Goal: Task Accomplishment & Management: Manage account settings

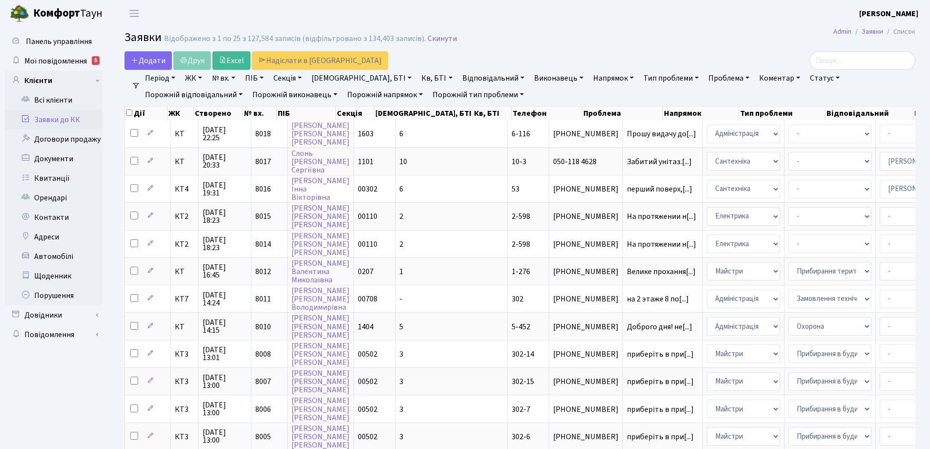
select select "25"
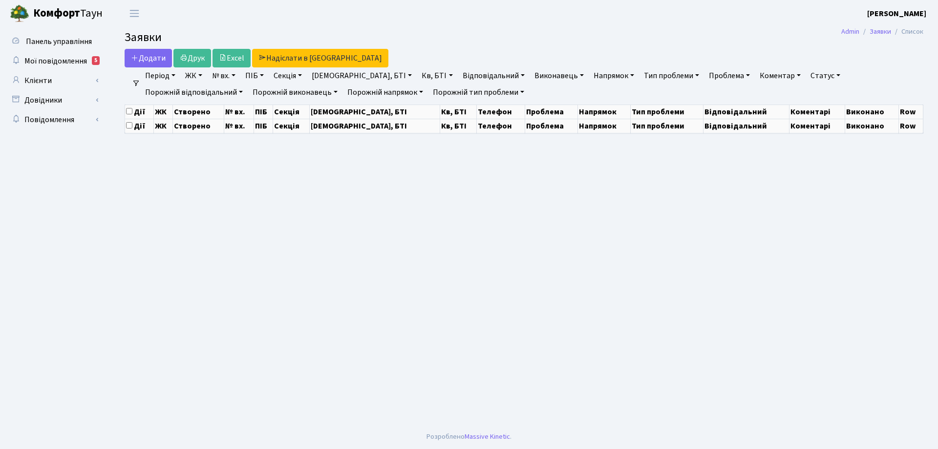
select select "25"
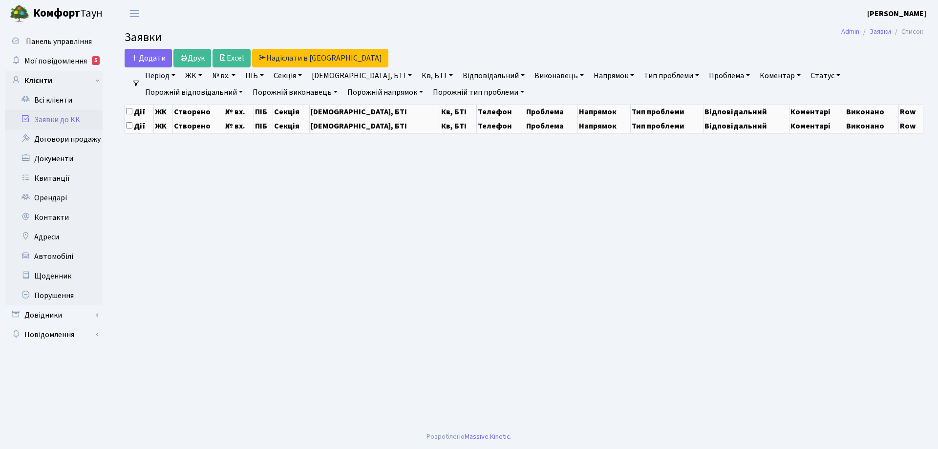
select select "25"
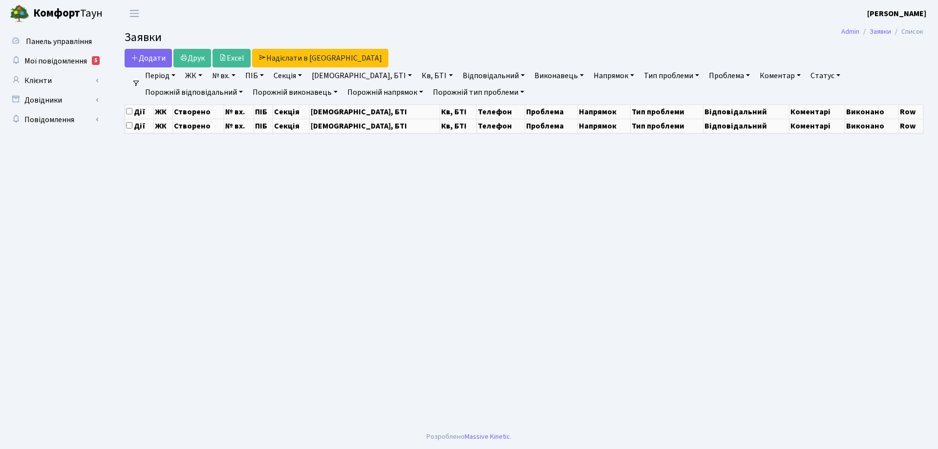
select select "25"
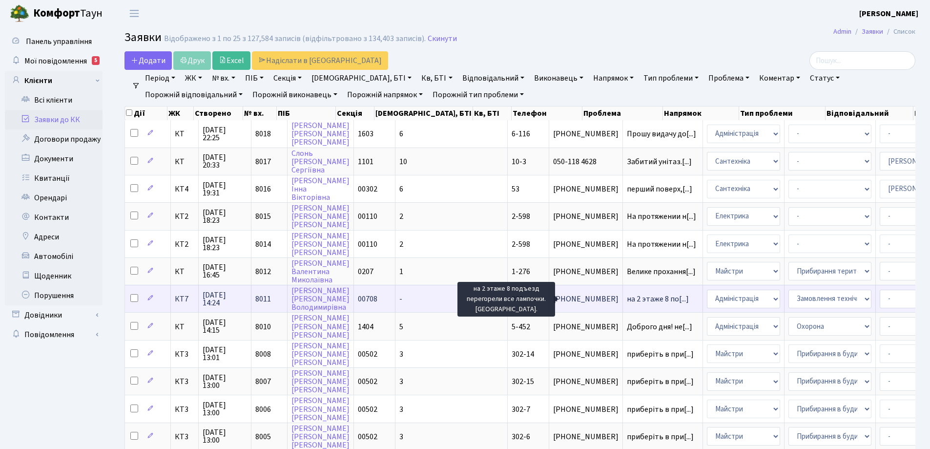
click at [627, 300] on span "на 2 этаже 8 по[...]" at bounding box center [658, 299] width 62 height 11
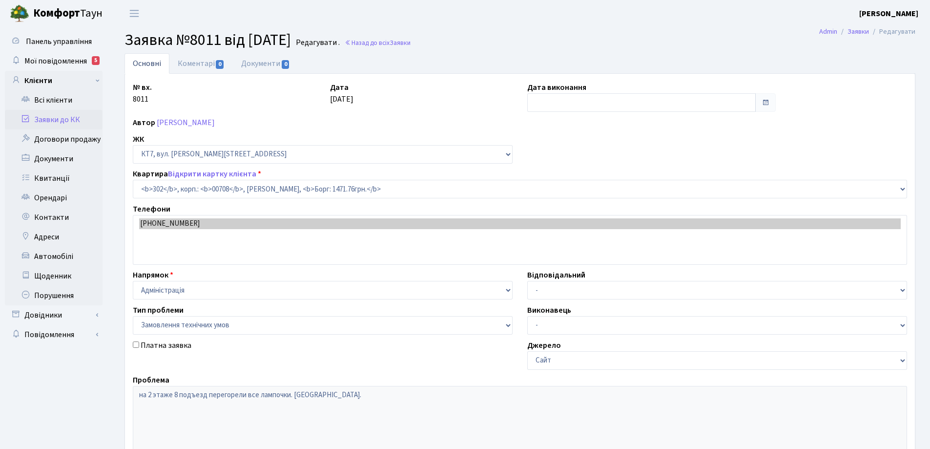
select select "18780"
select select "15"
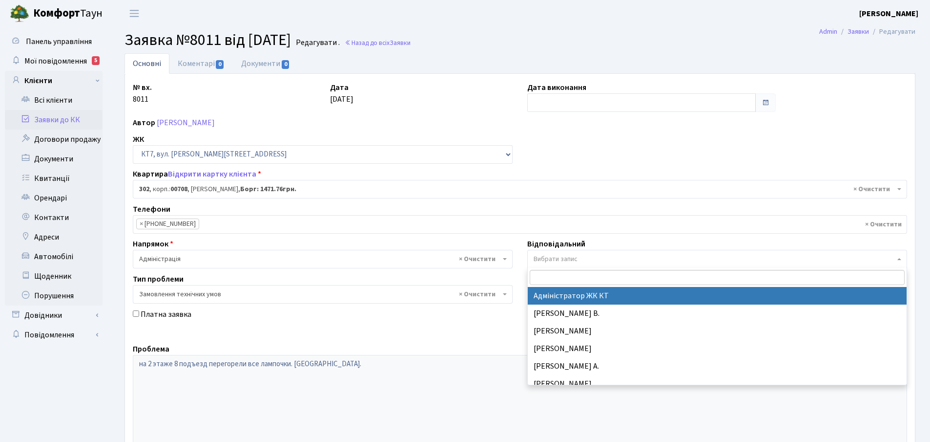
click at [900, 260] on span at bounding box center [901, 259] width 2 height 19
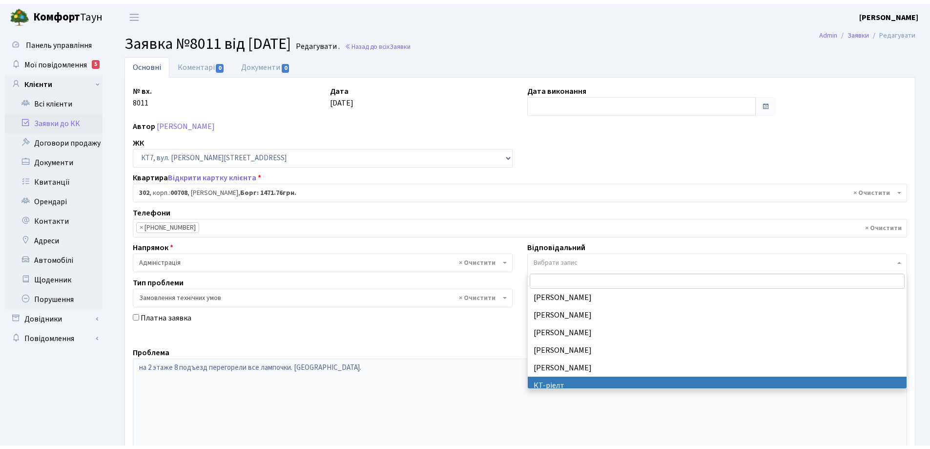
scroll to position [147, 0]
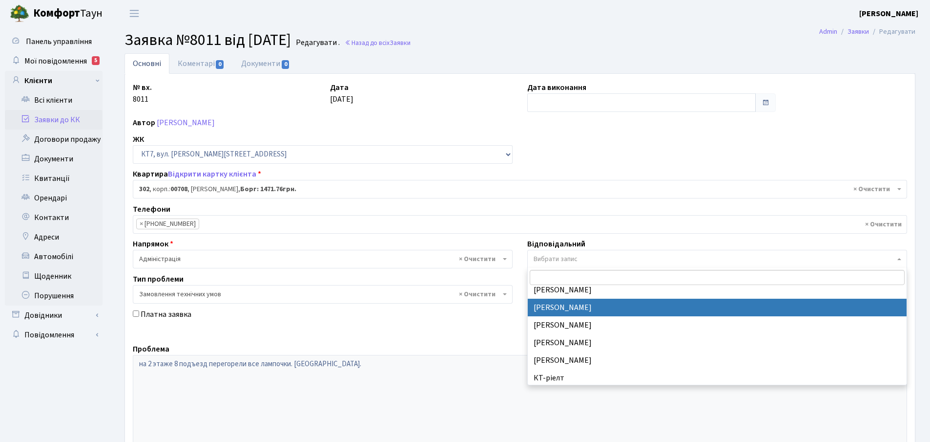
select select "22"
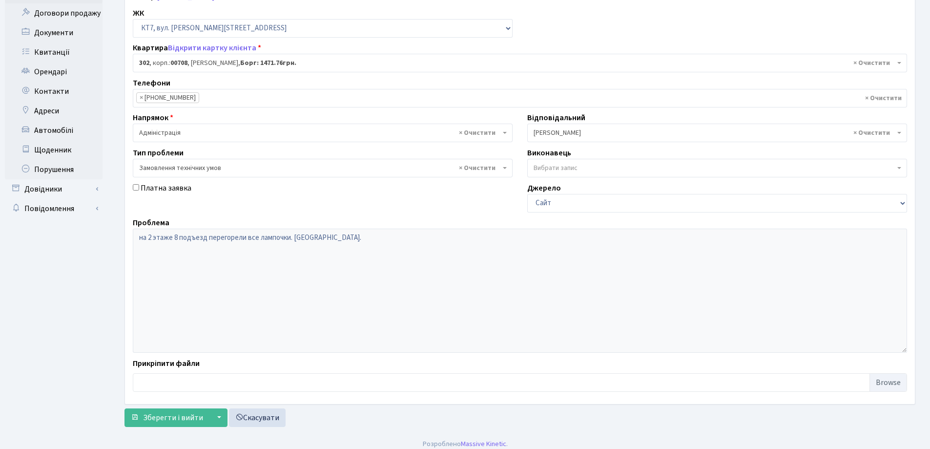
scroll to position [133, 0]
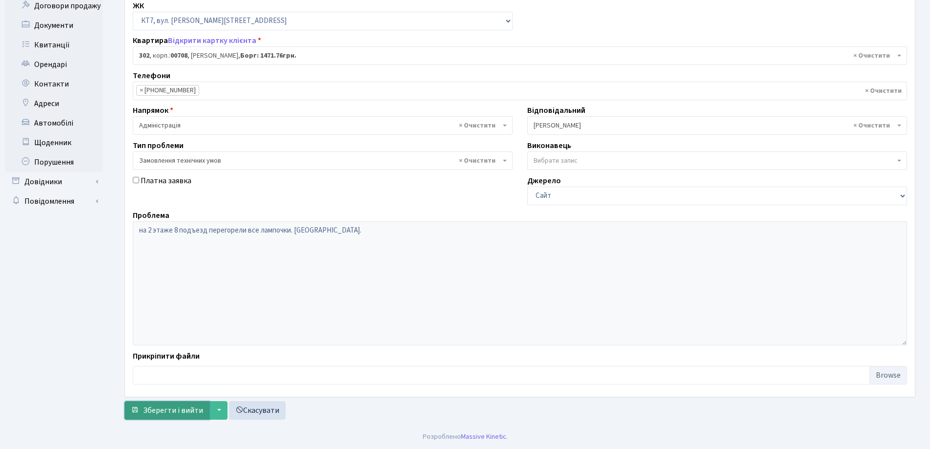
click at [195, 412] on span "Зберегти і вийти" at bounding box center [173, 410] width 60 height 11
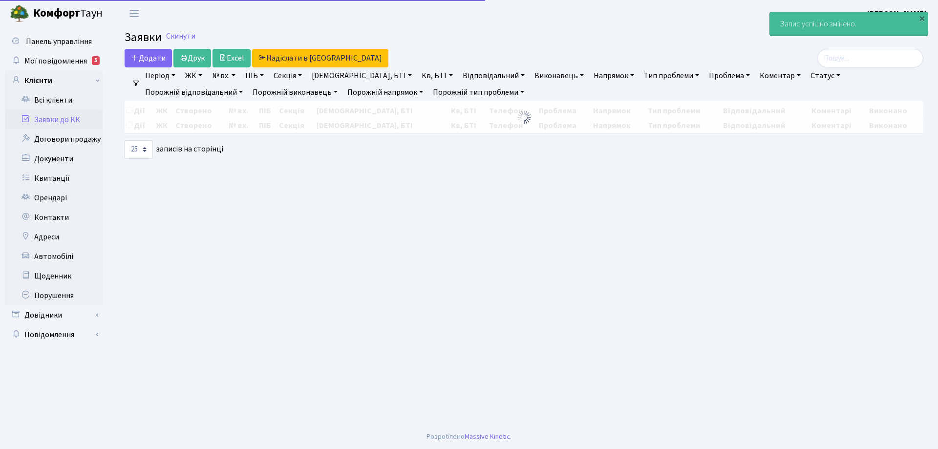
select select "25"
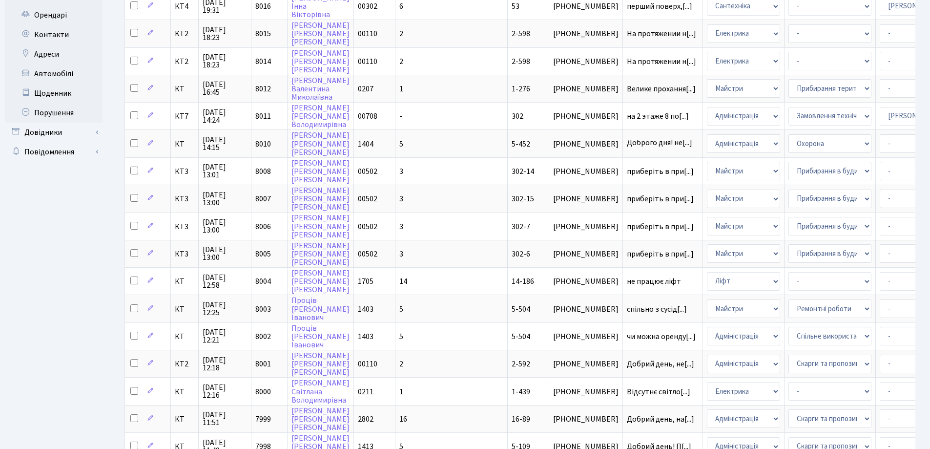
scroll to position [293, 0]
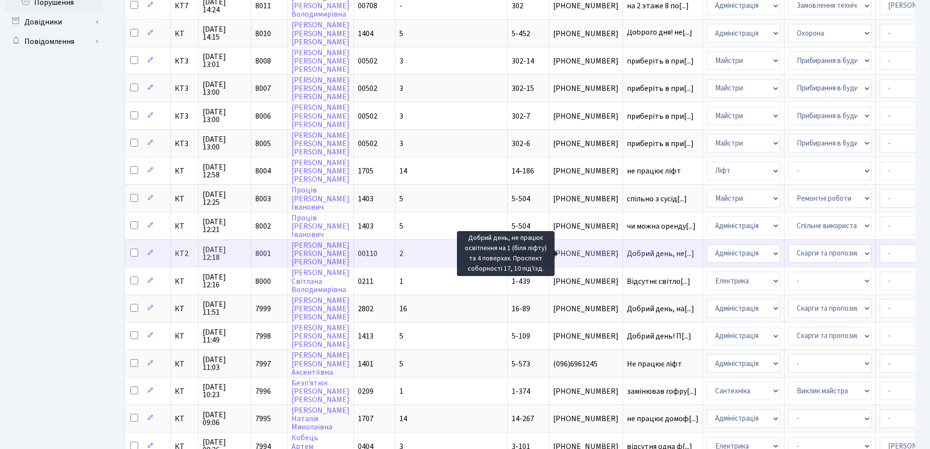
click at [627, 256] on span "Добрий день, не[...]" at bounding box center [660, 253] width 67 height 11
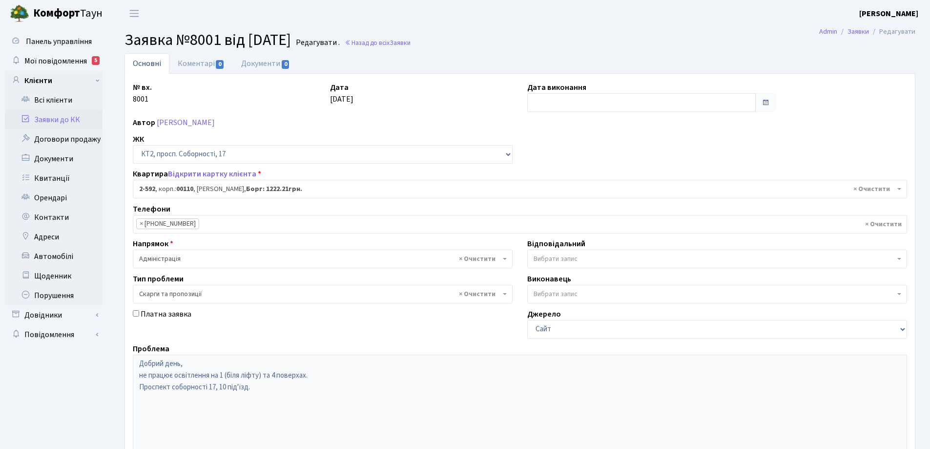
select select "15643"
select select "55"
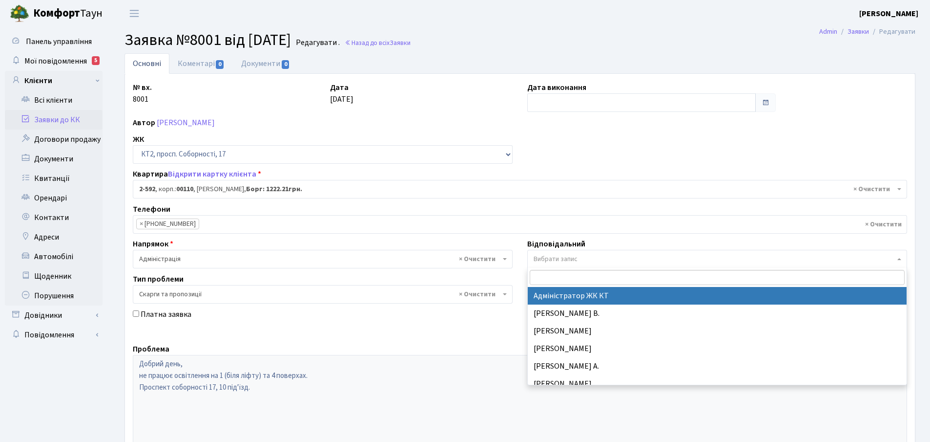
click at [900, 258] on b at bounding box center [900, 259] width 4 height 2
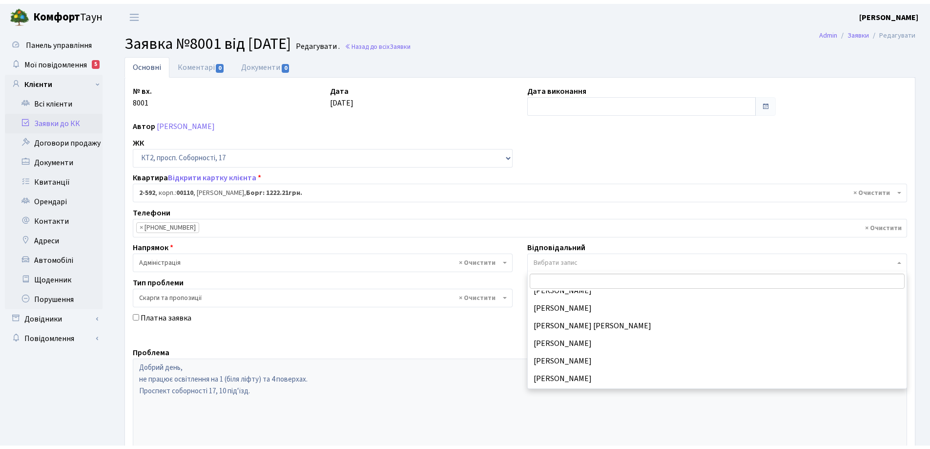
scroll to position [98, 0]
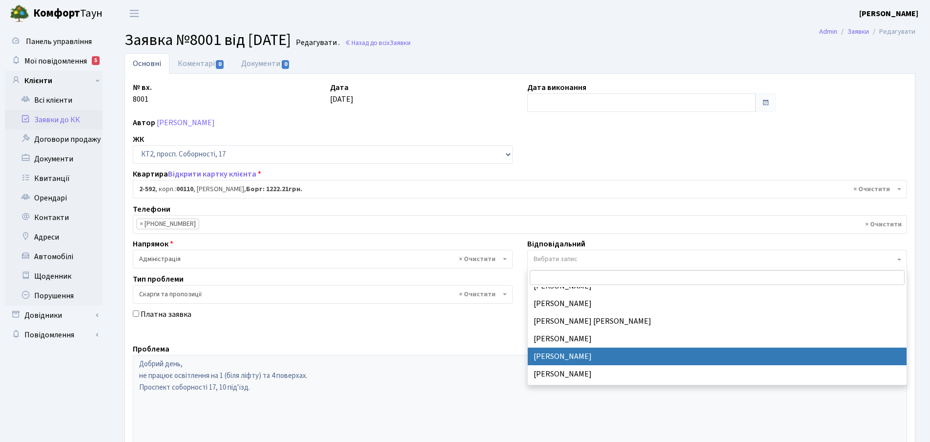
select select "22"
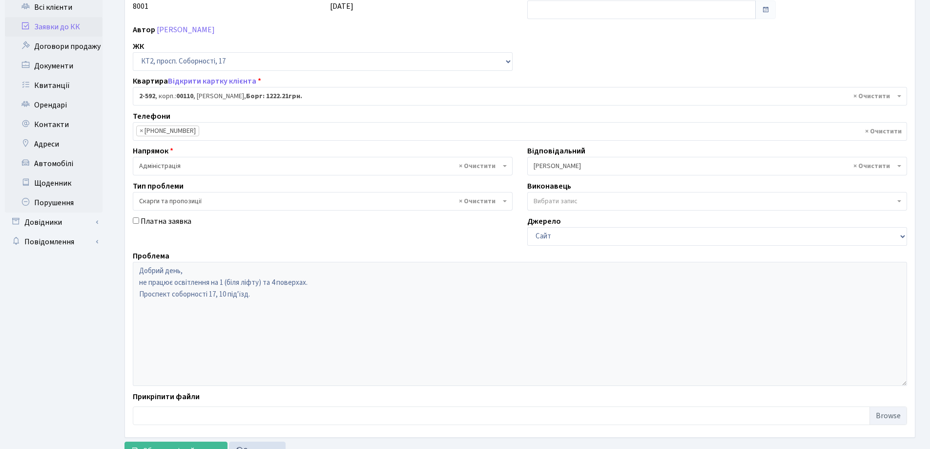
scroll to position [133, 0]
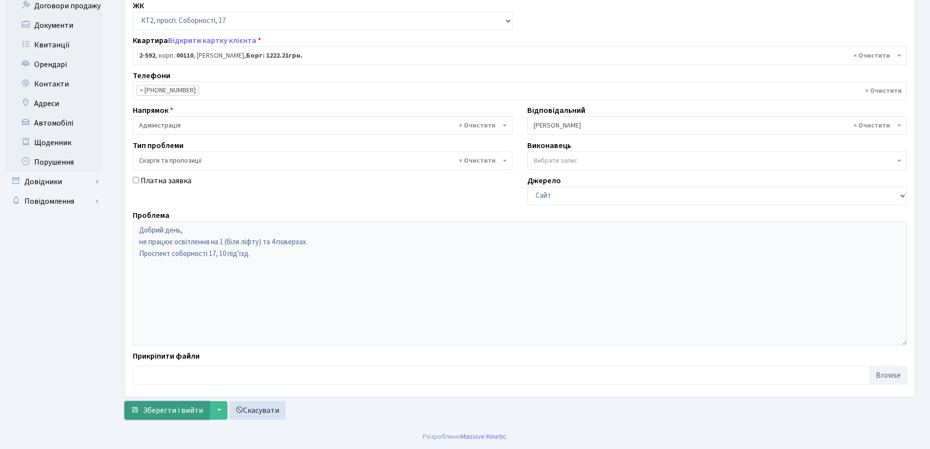
click at [179, 407] on span "Зберегти і вийти" at bounding box center [173, 410] width 60 height 11
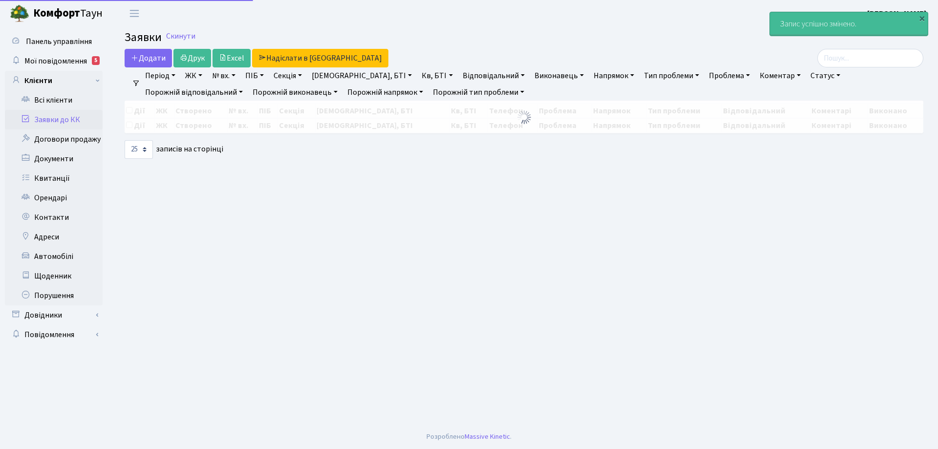
select select "25"
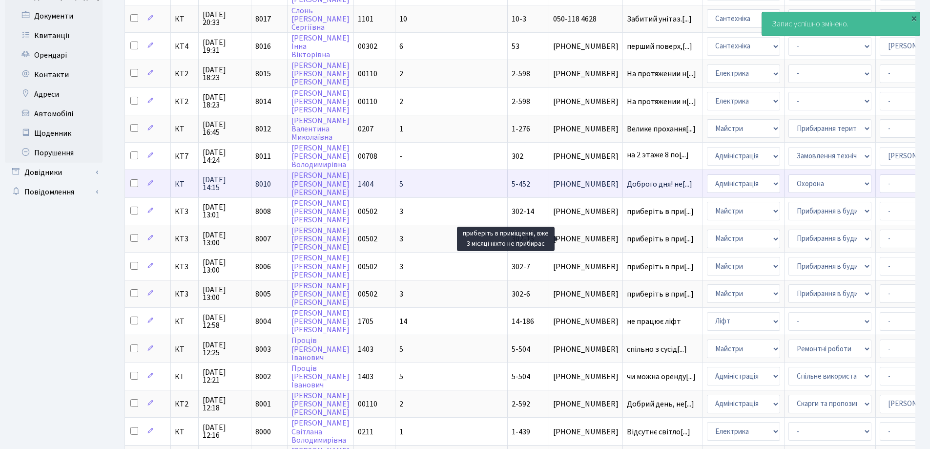
scroll to position [195, 0]
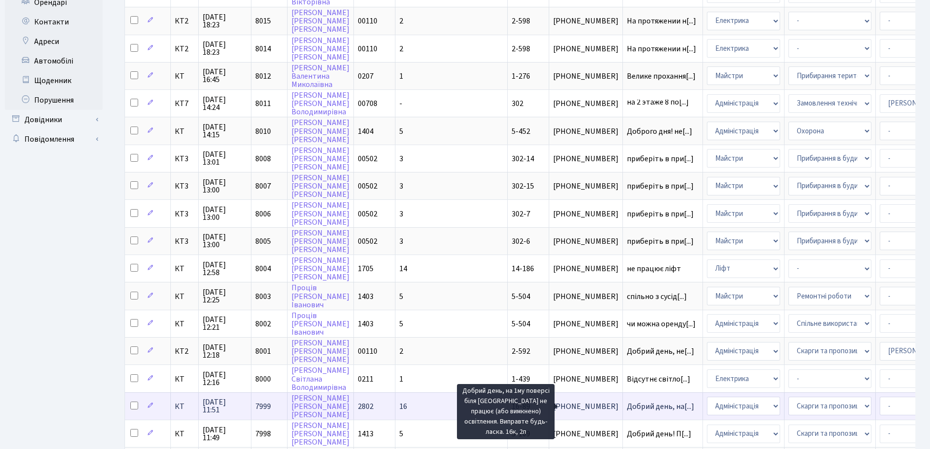
click at [627, 407] on span "Добрий день, на[...]" at bounding box center [660, 406] width 67 height 11
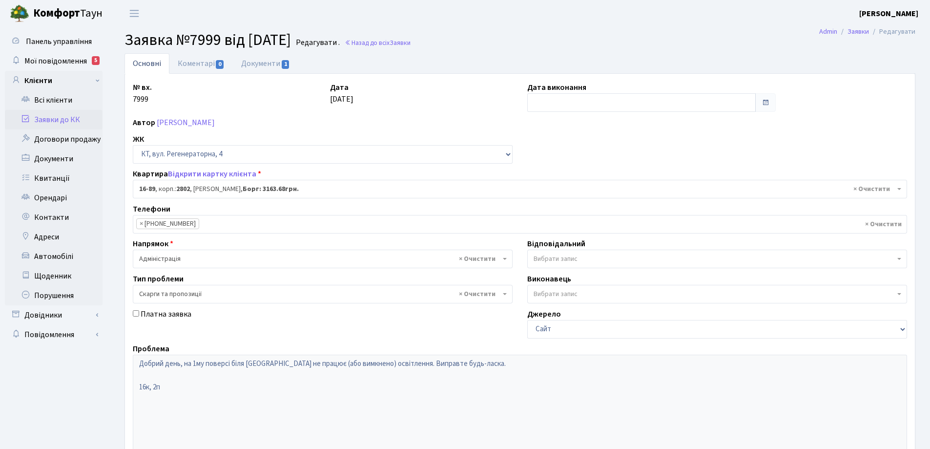
select select "8650"
select select "55"
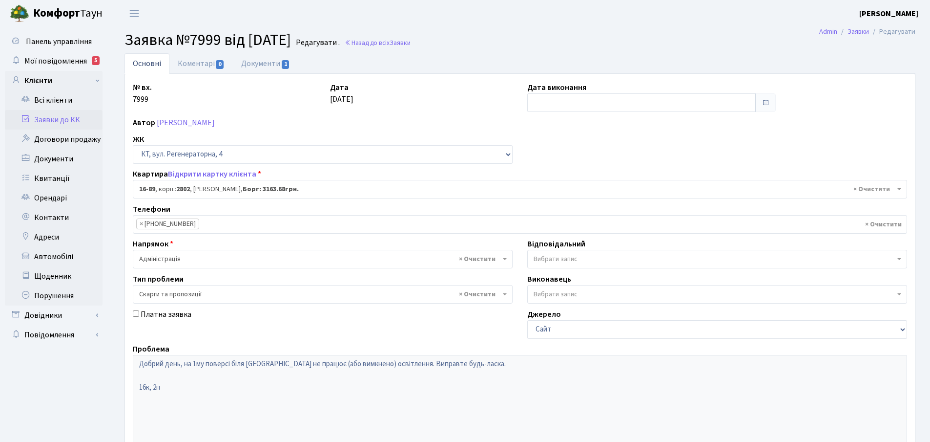
click at [899, 295] on span "Вибрати запис" at bounding box center [717, 294] width 380 height 19
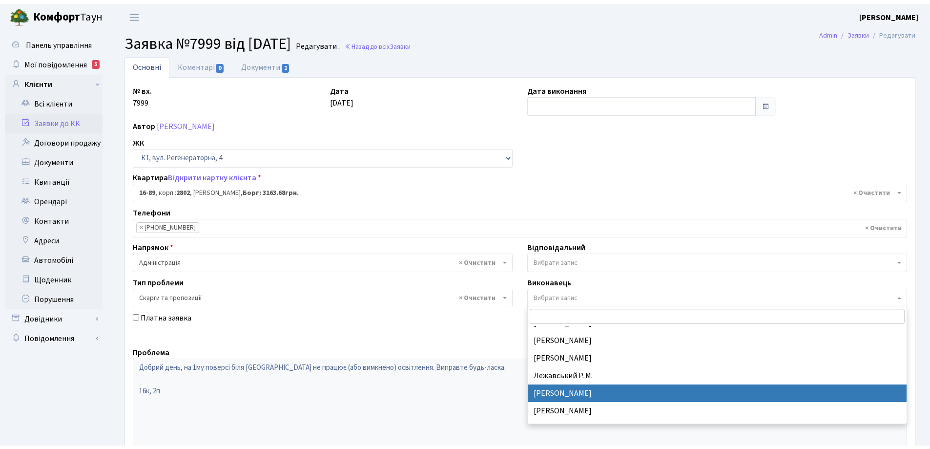
scroll to position [244, 0]
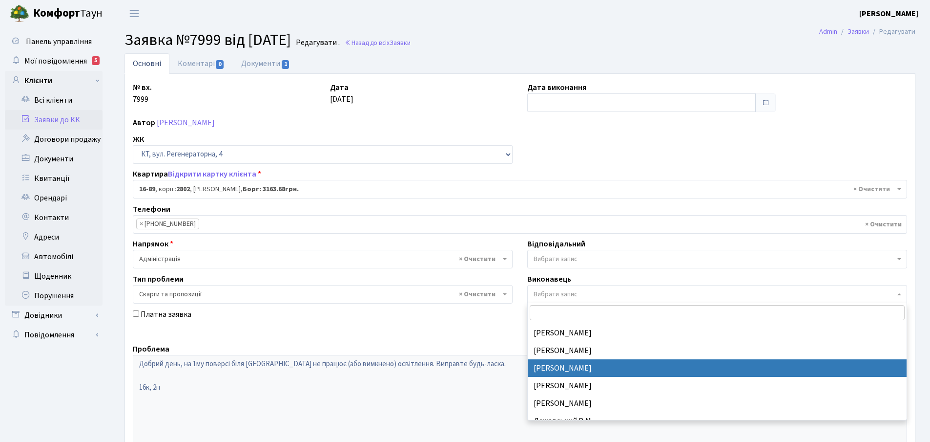
select select "216"
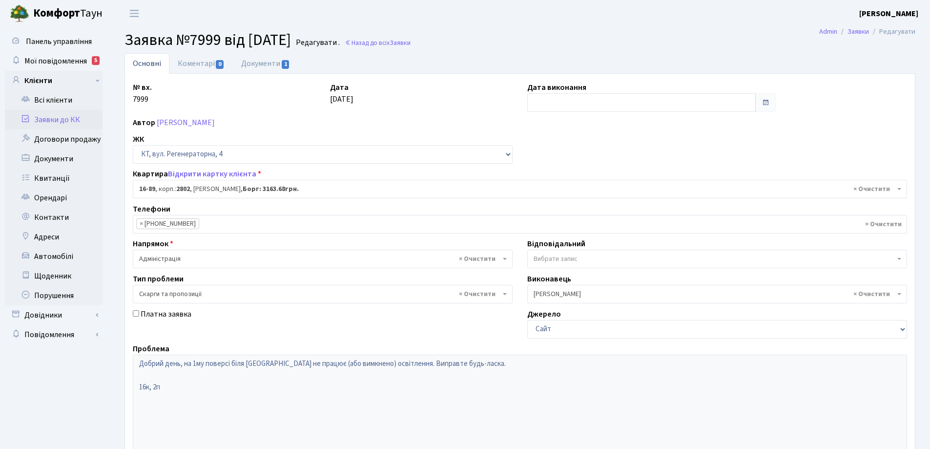
scroll to position [133, 0]
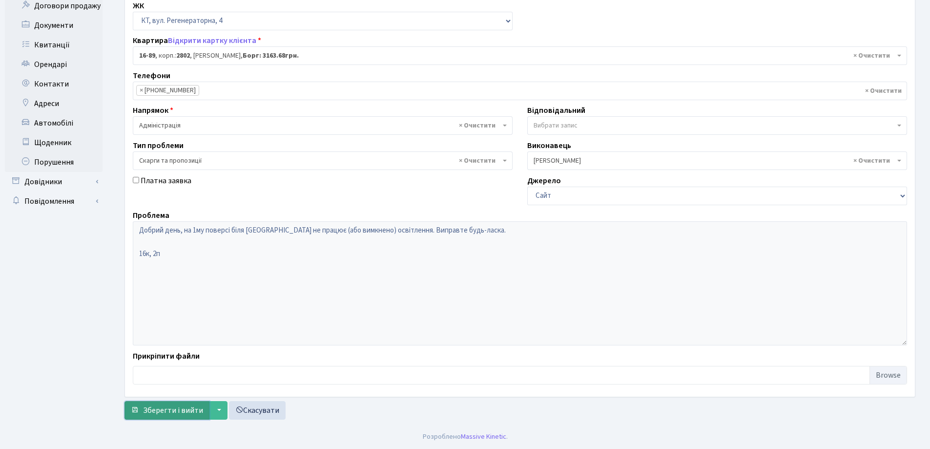
click at [189, 407] on span "Зберегти і вийти" at bounding box center [173, 410] width 60 height 11
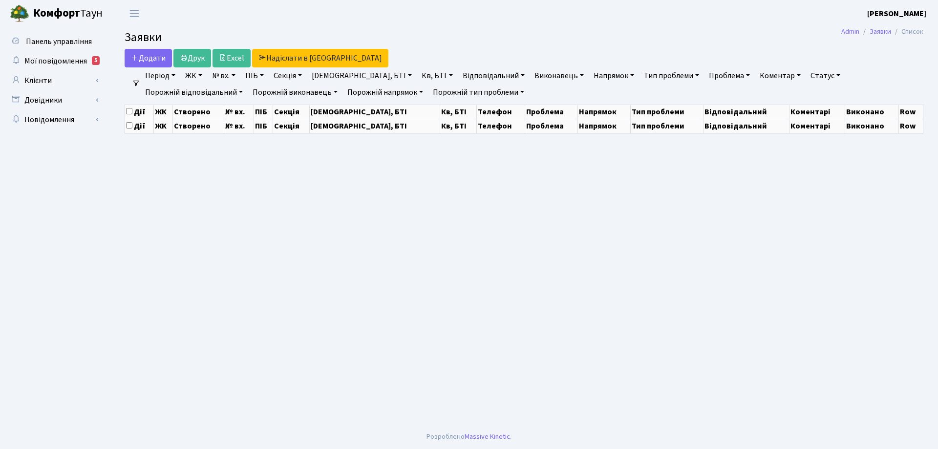
select select "25"
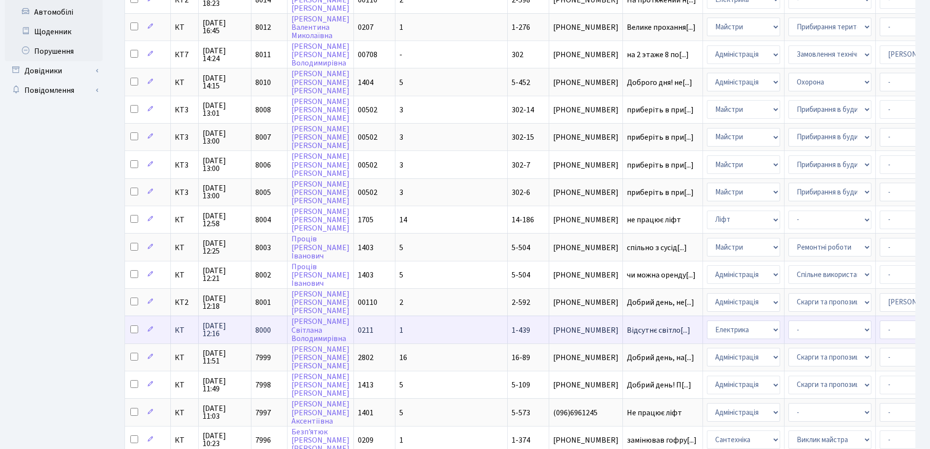
scroll to position [293, 0]
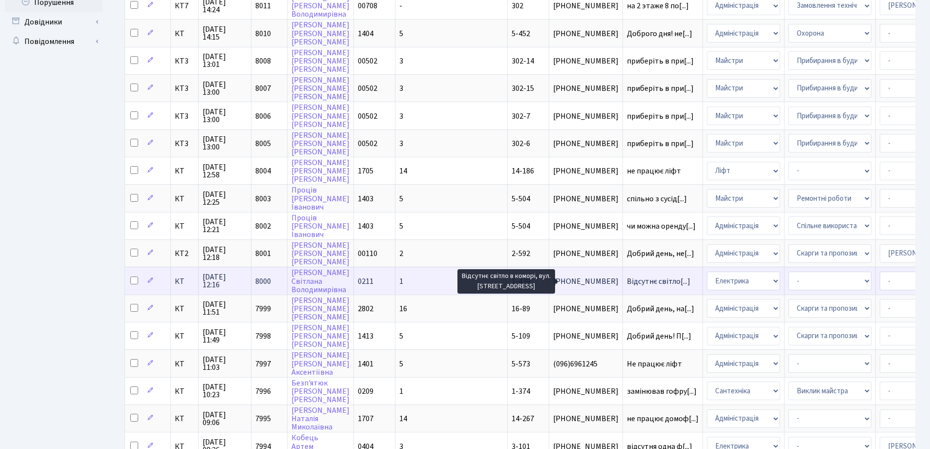
click at [627, 283] on span "Відсутнє світло[...]" at bounding box center [658, 281] width 63 height 11
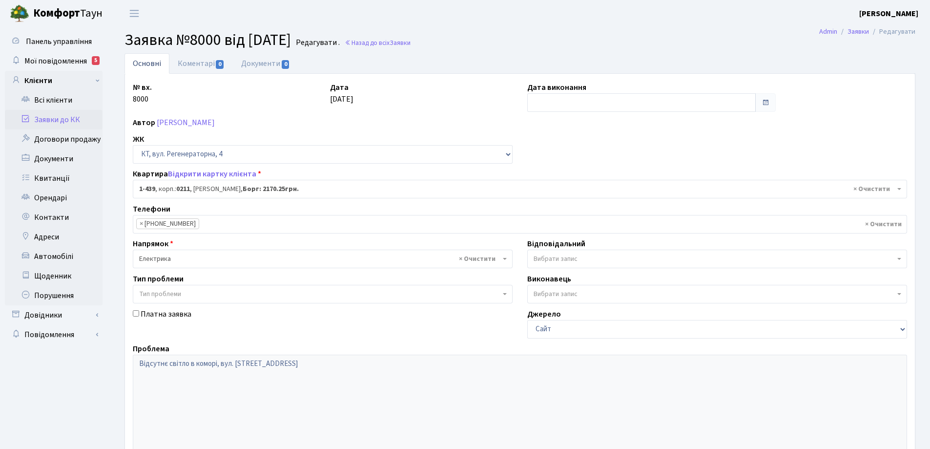
select select "410"
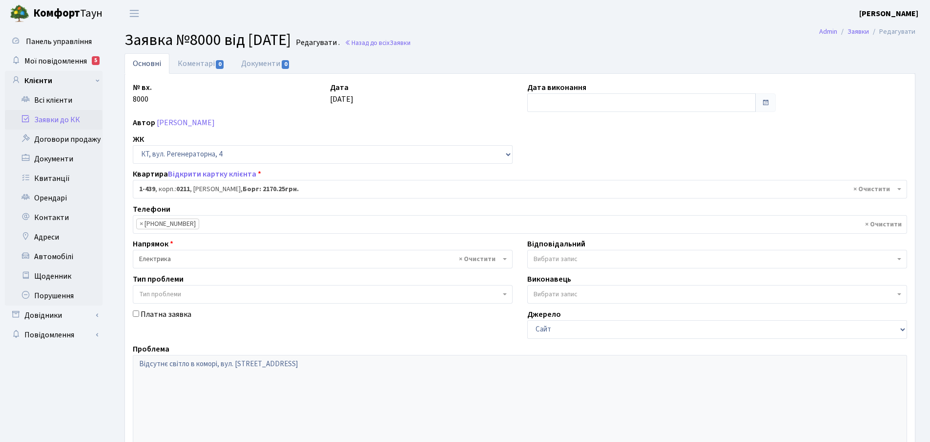
click at [902, 295] on span "Вибрати запис" at bounding box center [717, 294] width 380 height 19
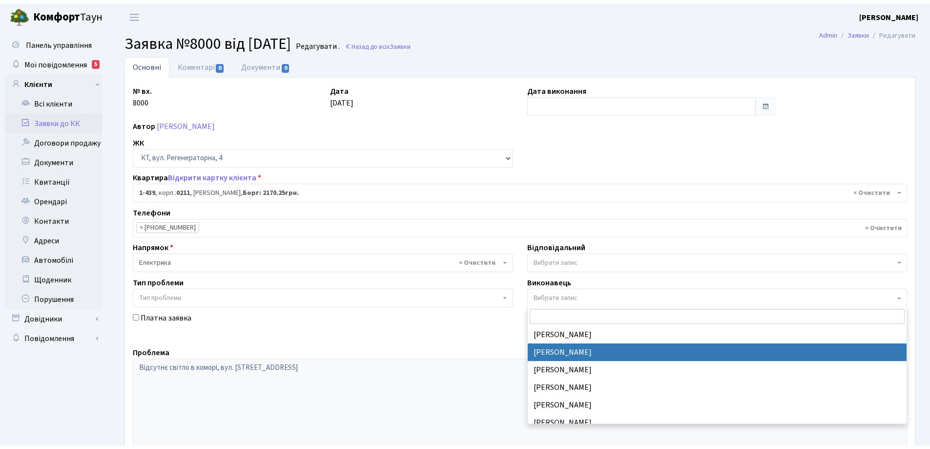
scroll to position [244, 0]
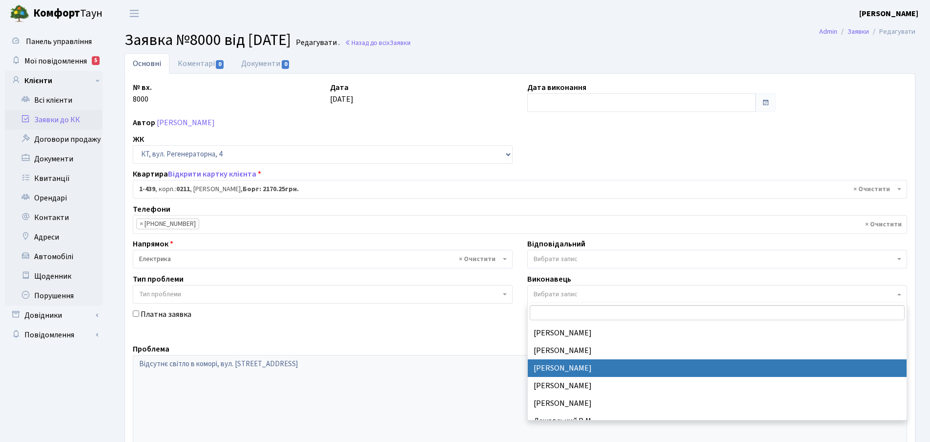
select select "216"
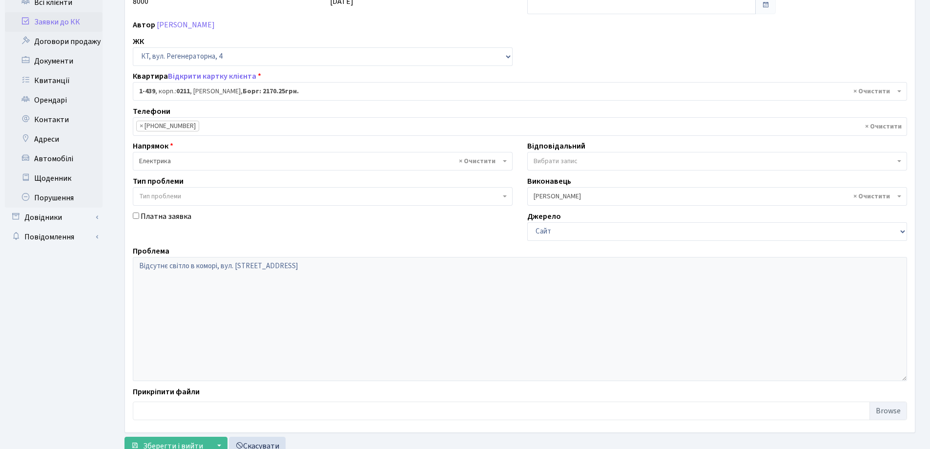
scroll to position [133, 0]
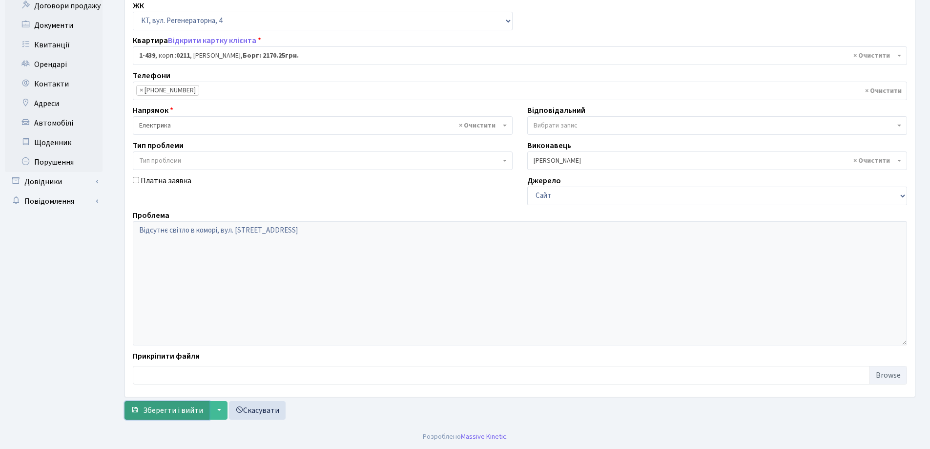
click at [161, 411] on span "Зберегти і вийти" at bounding box center [173, 410] width 60 height 11
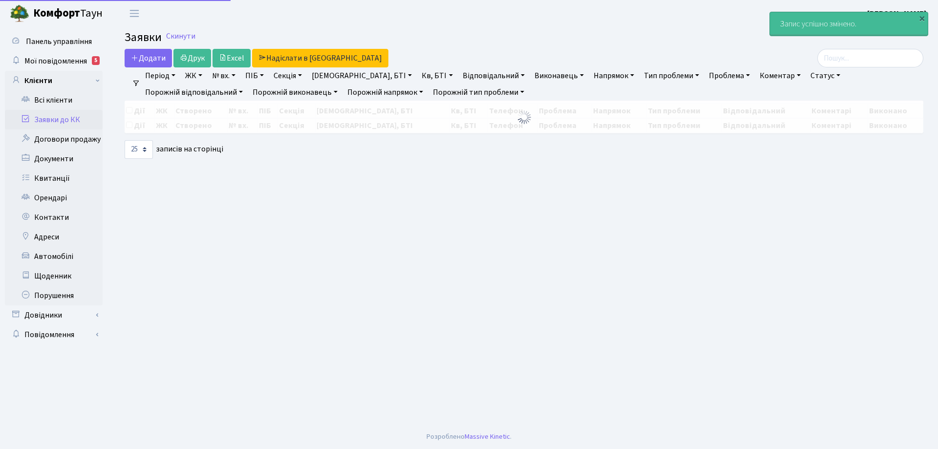
select select "25"
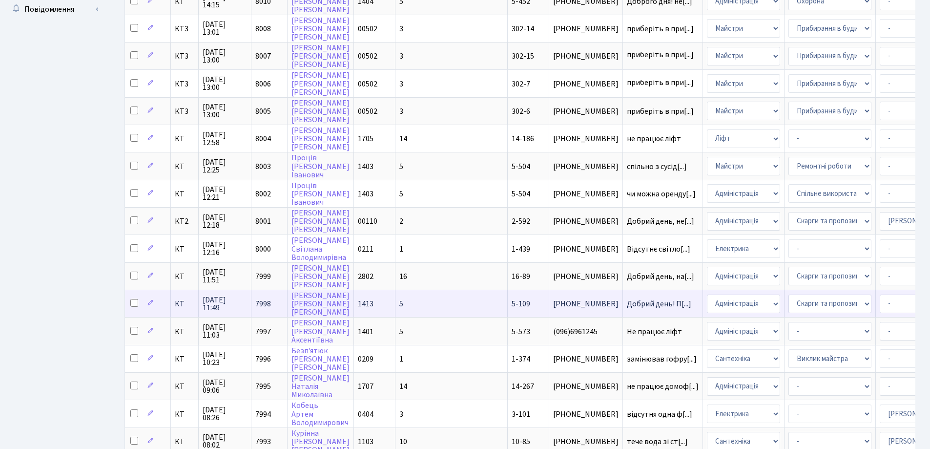
scroll to position [326, 0]
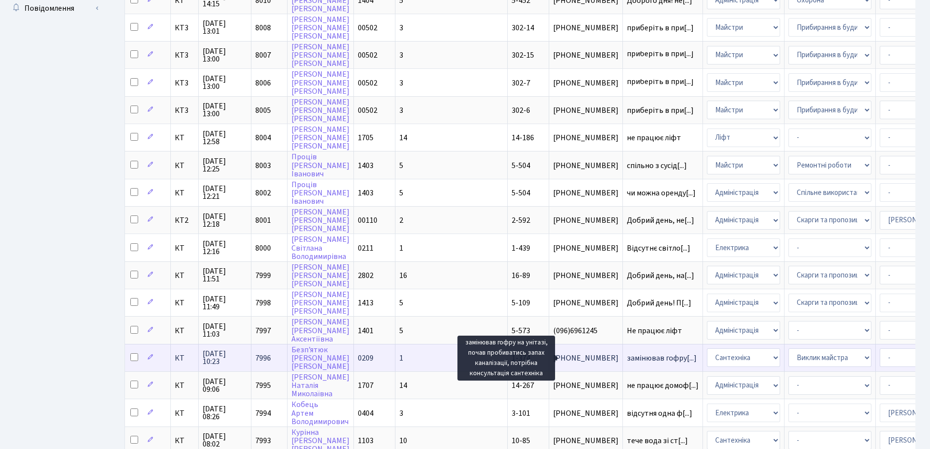
click at [627, 358] on span "замінював гофру[...]" at bounding box center [662, 358] width 70 height 11
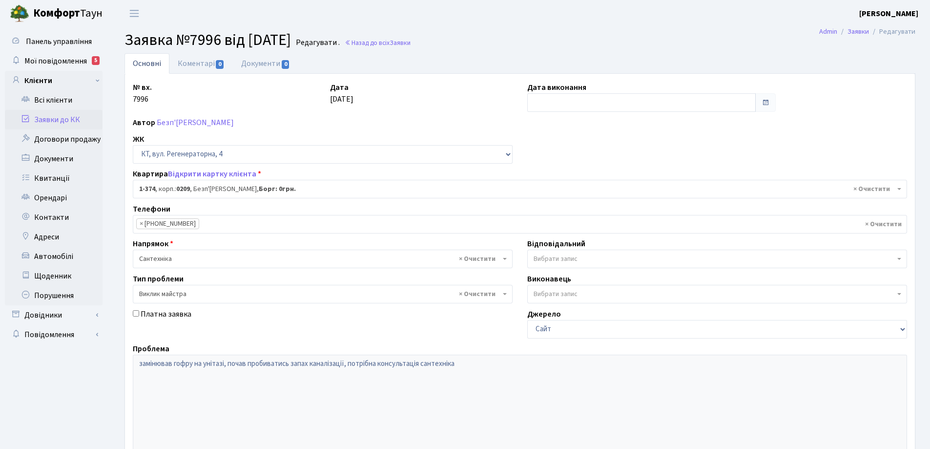
select select "374"
select select "29"
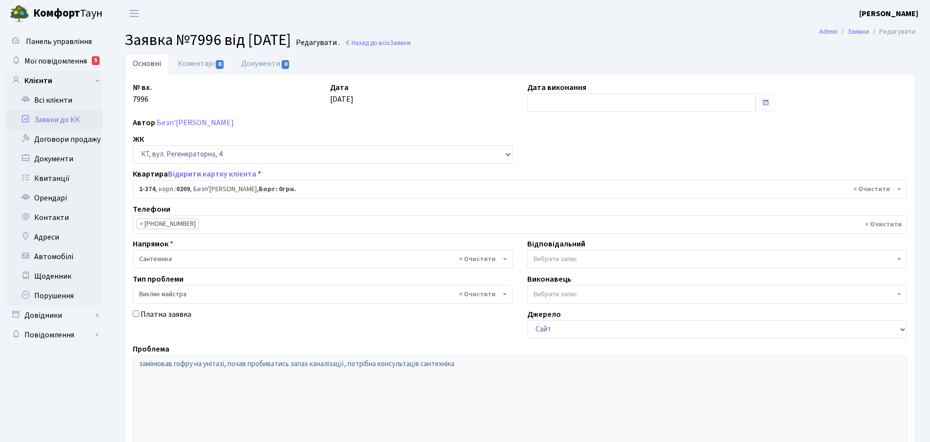
click at [899, 259] on b at bounding box center [900, 259] width 4 height 2
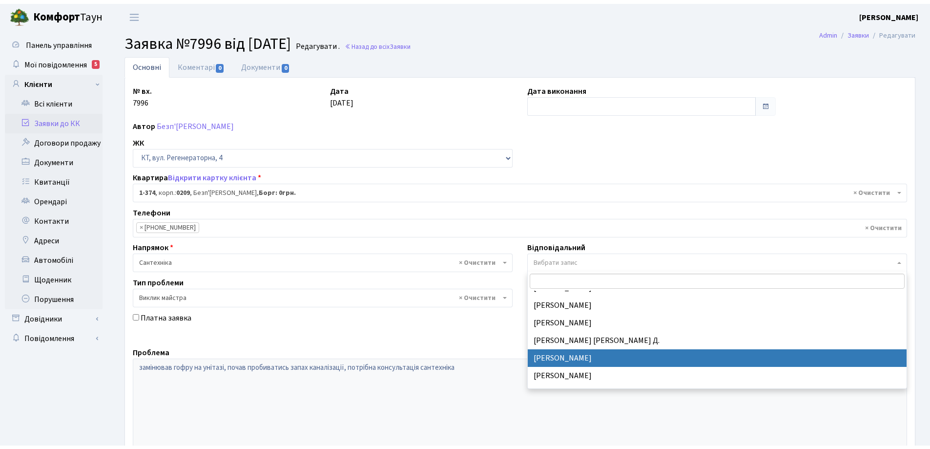
scroll to position [391, 0]
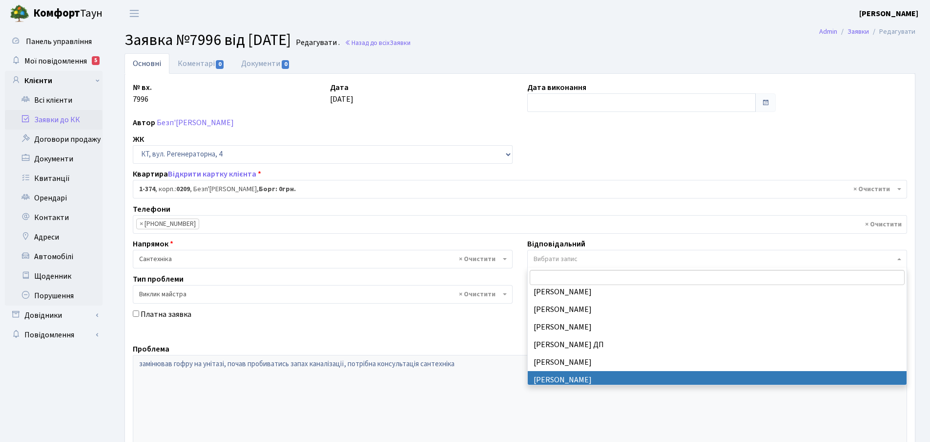
select select "67"
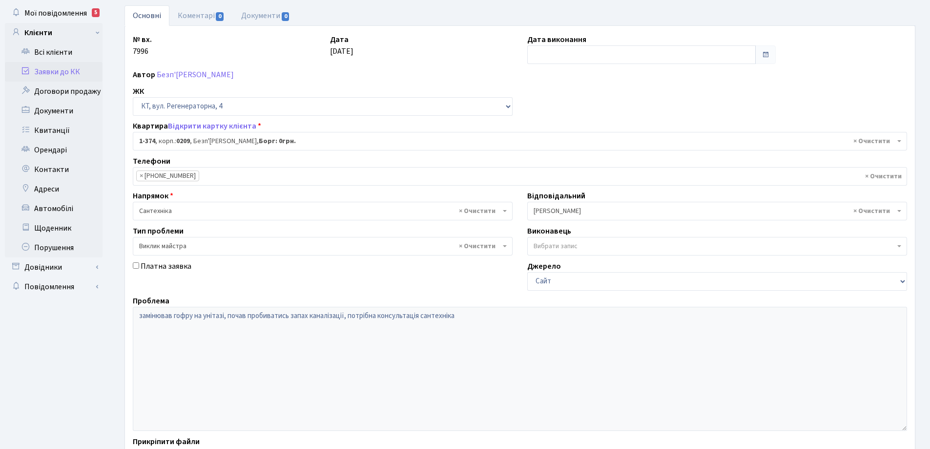
scroll to position [133, 0]
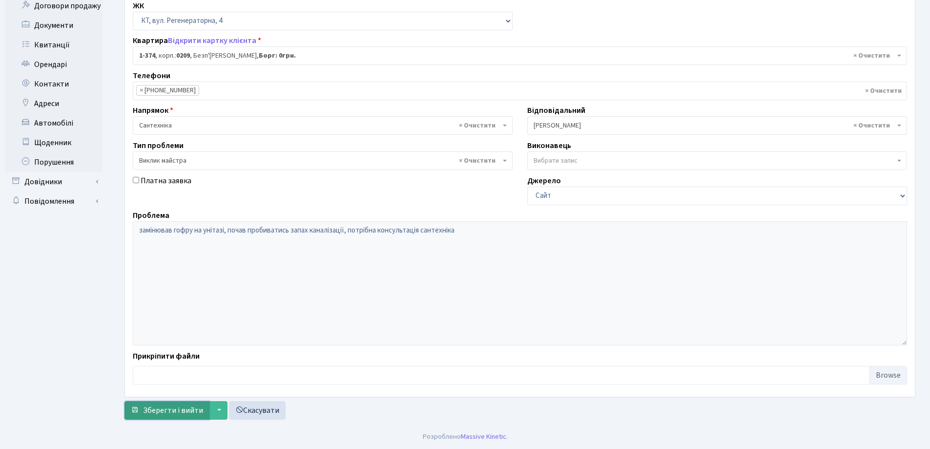
click at [179, 411] on span "Зберегти і вийти" at bounding box center [173, 410] width 60 height 11
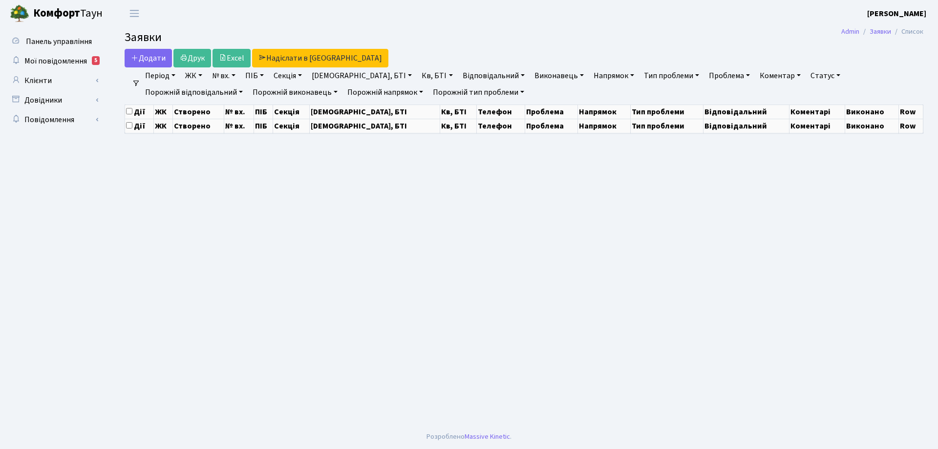
select select "25"
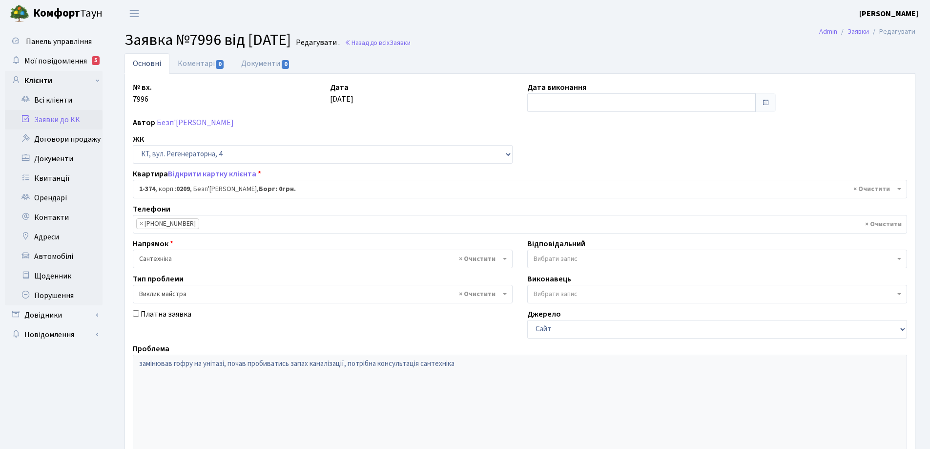
select select "374"
select select "67"
select select "29"
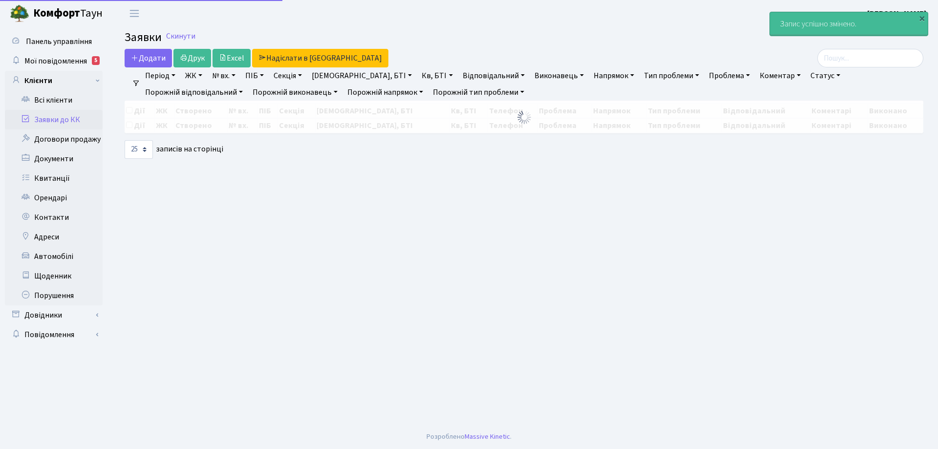
select select "25"
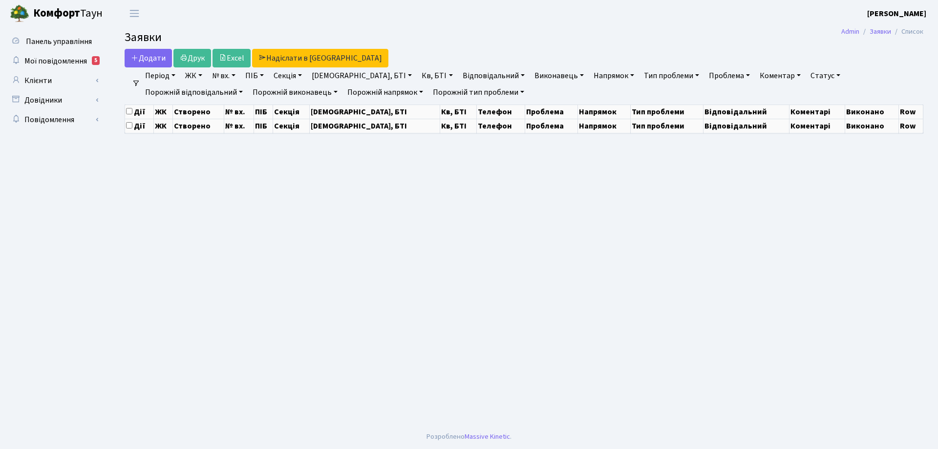
select select "25"
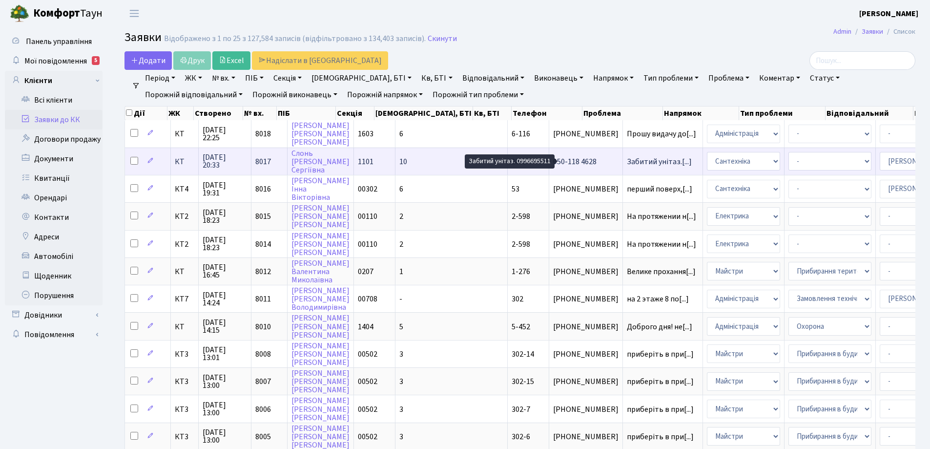
click at [627, 163] on span "Забитий унітаз.[...]" at bounding box center [659, 161] width 65 height 11
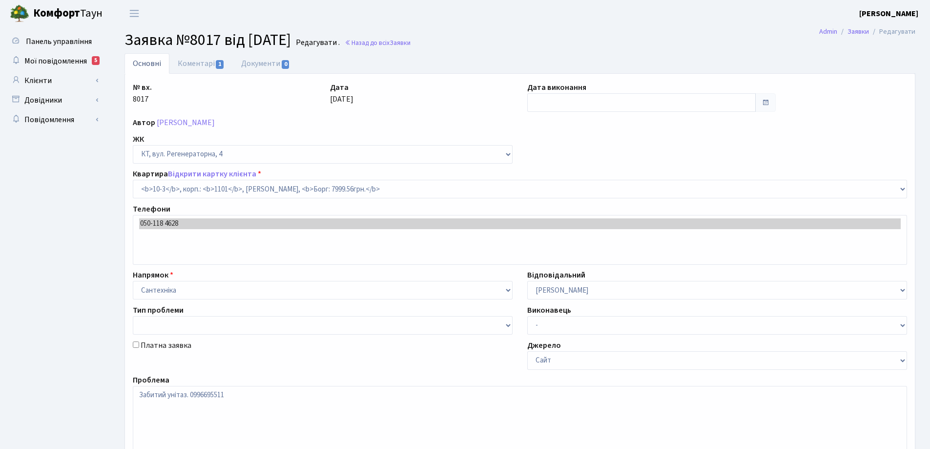
select select "6572"
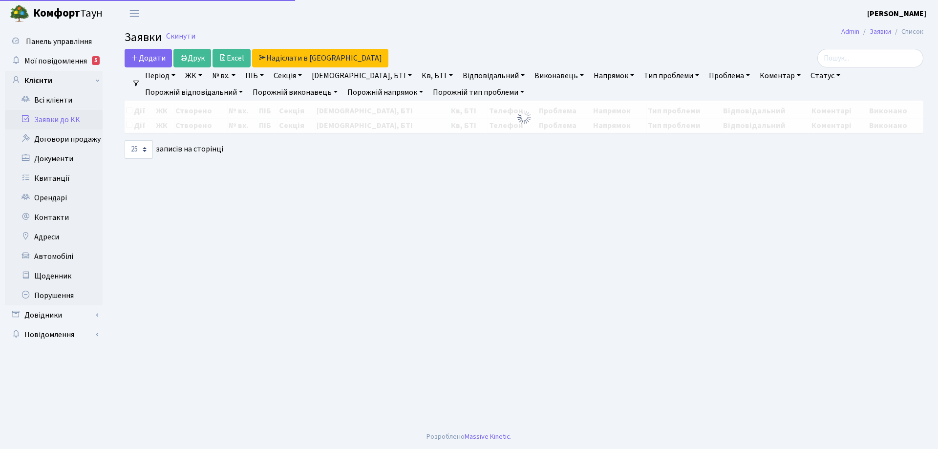
select select "25"
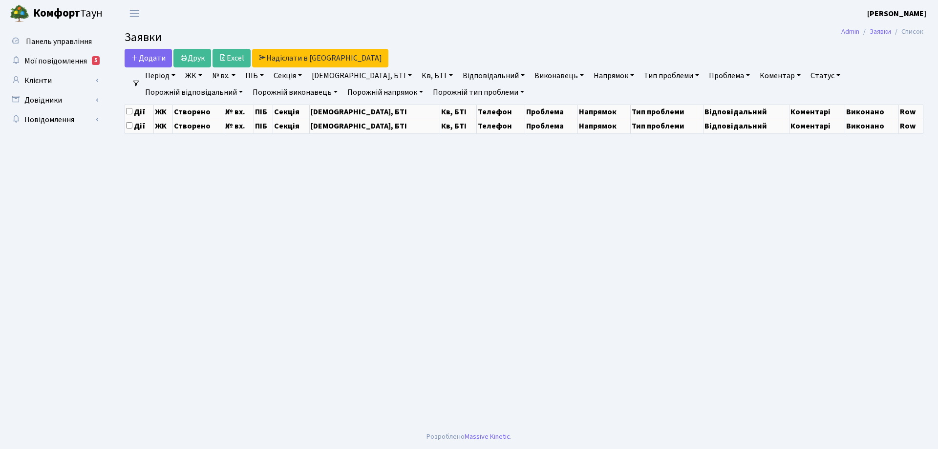
select select "25"
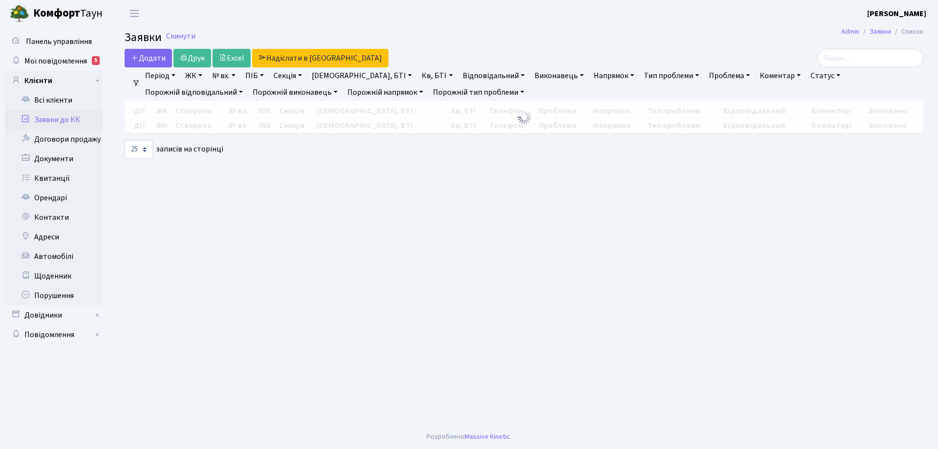
select select "25"
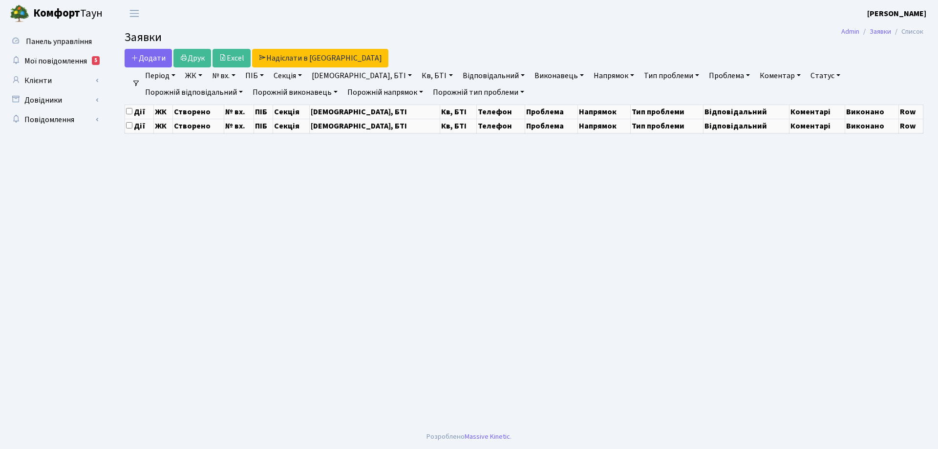
select select "25"
